Goal: Task Accomplishment & Management: Manage account settings

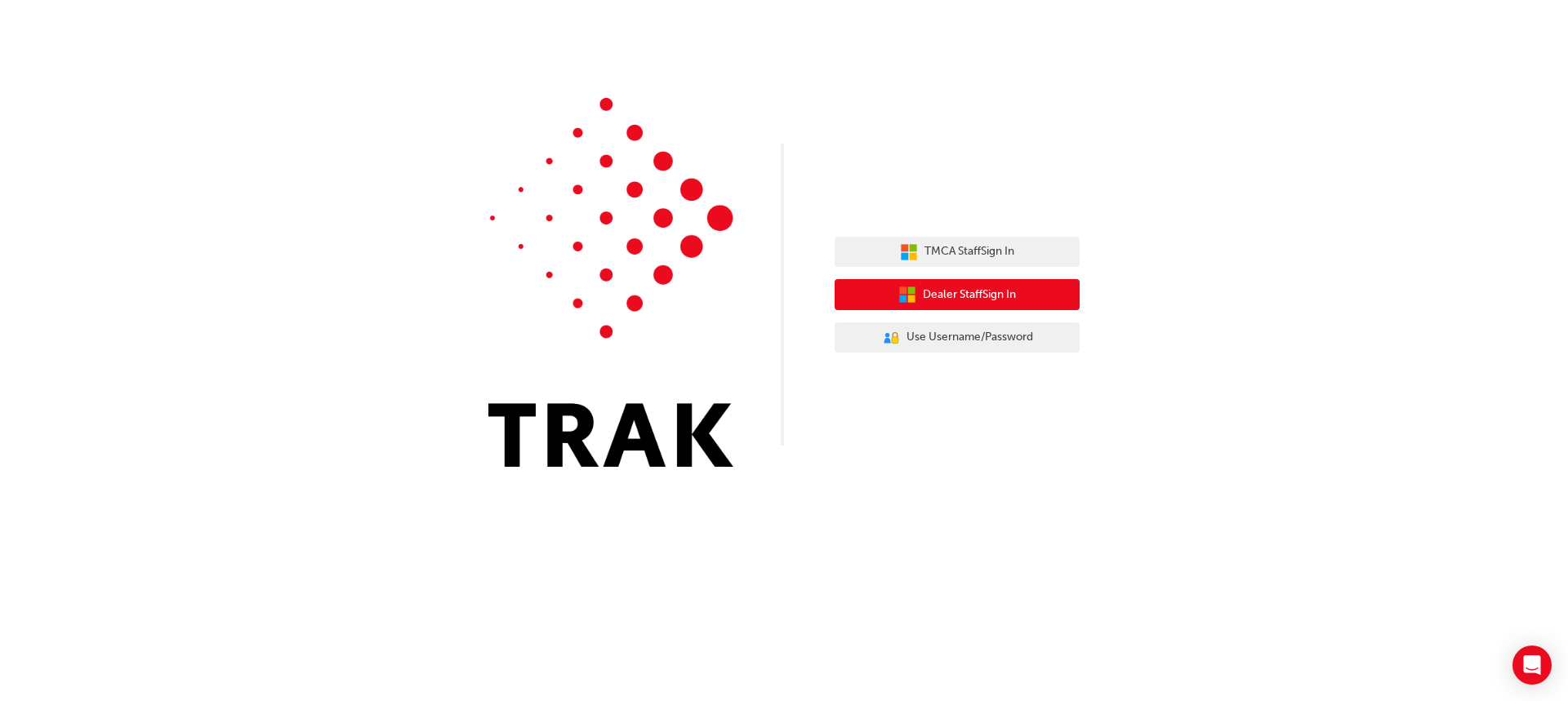
click at [928, 293] on span "Dealer Staff Sign In" at bounding box center [970, 294] width 93 height 19
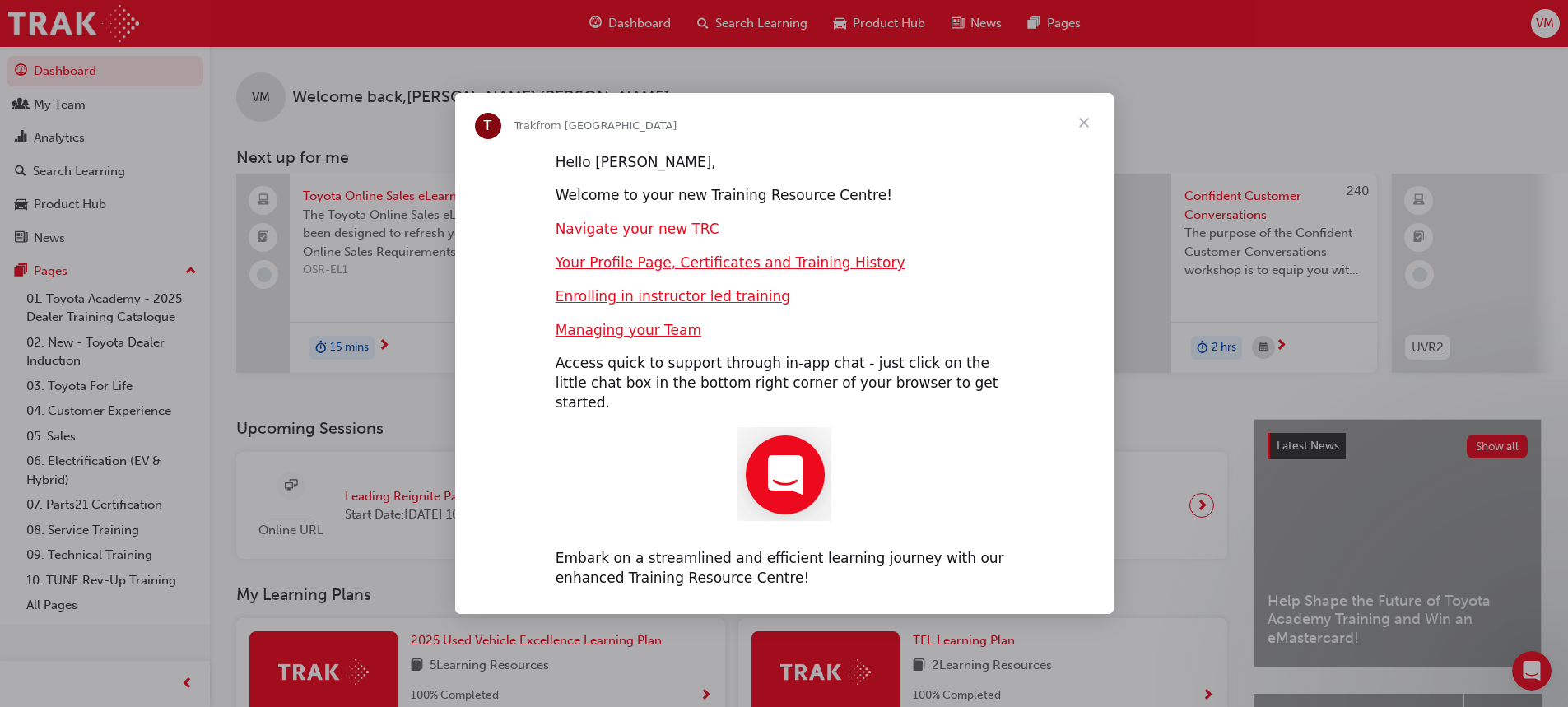
click at [1085, 133] on span "Close" at bounding box center [1083, 122] width 59 height 59
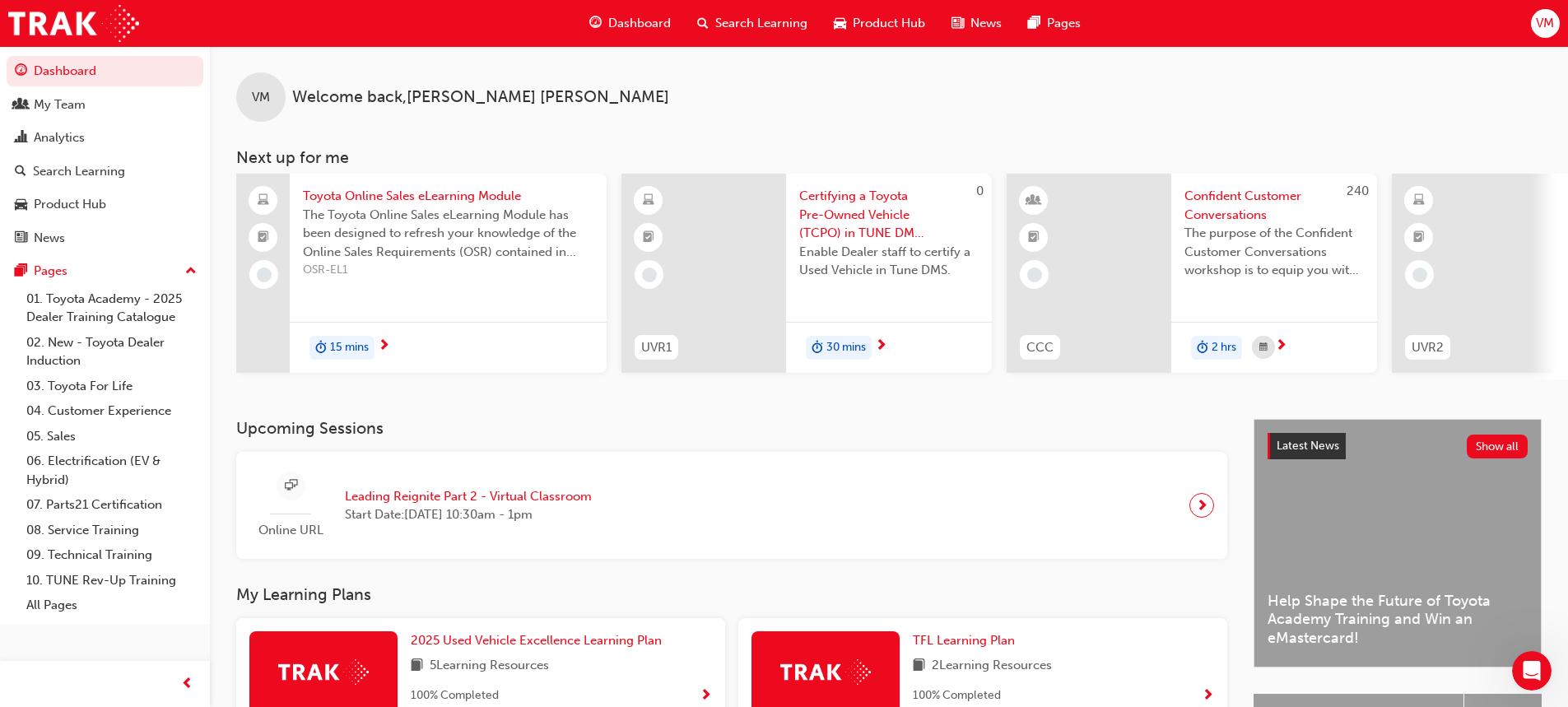
click at [1547, 23] on span "VM" at bounding box center [1545, 23] width 18 height 19
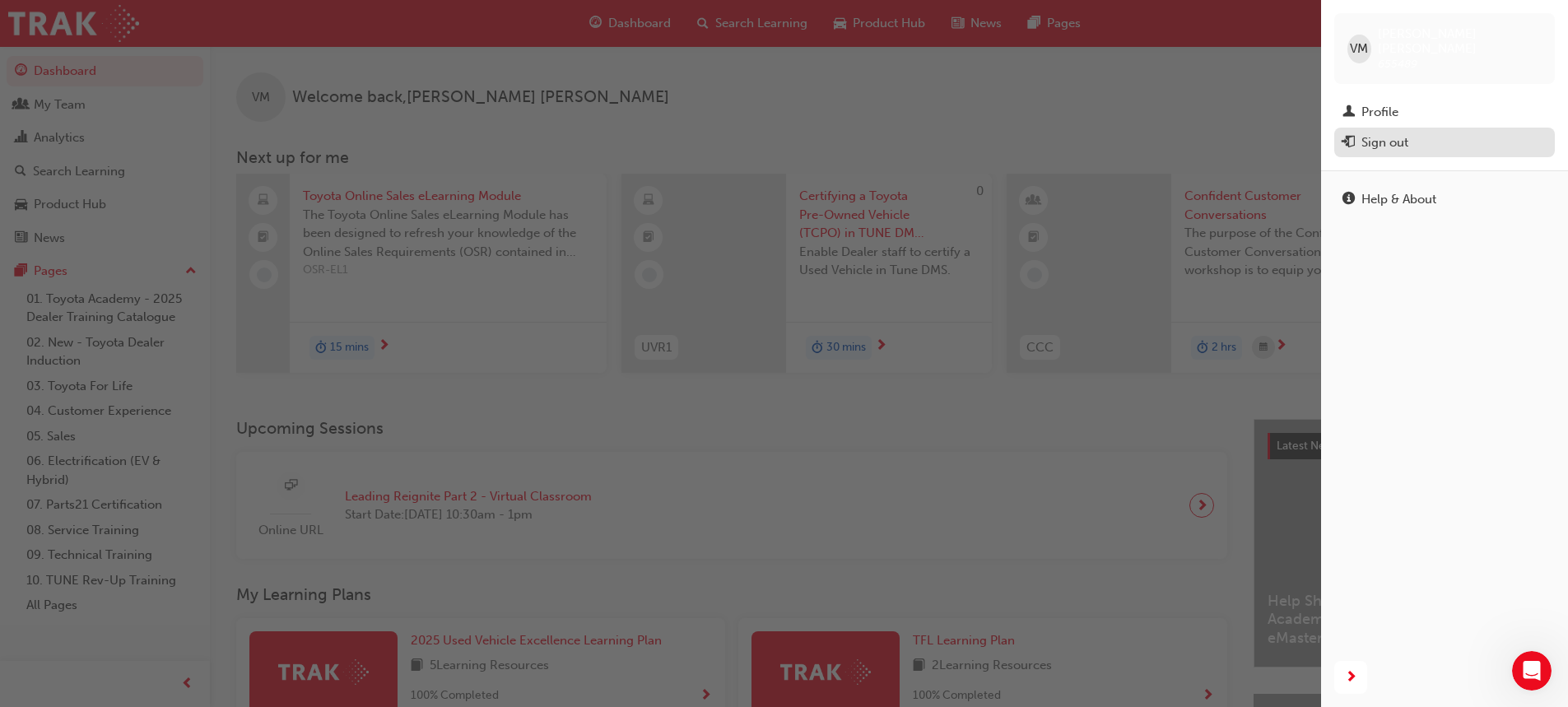
click at [1408, 133] on div "Sign out" at bounding box center [1384, 142] width 47 height 19
